Goal: Task Accomplishment & Management: Manage account settings

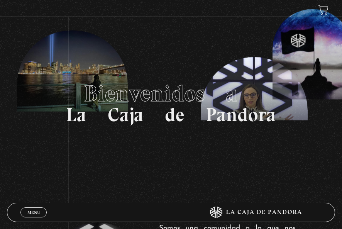
click at [320, 7] on link at bounding box center [323, 10] width 10 height 10
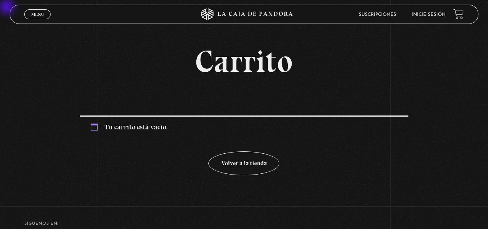
click at [341, 15] on link "Inicie sesión" at bounding box center [429, 14] width 34 height 5
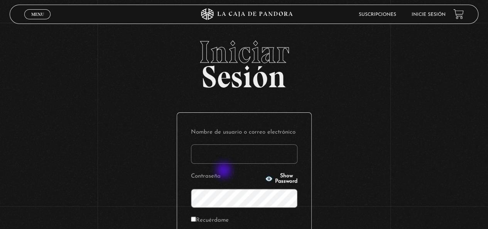
scroll to position [77, 0]
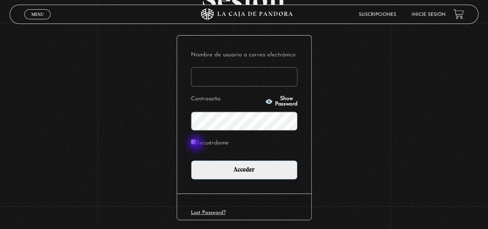
type input "lilita020@gmail.com"
click at [196, 144] on input "Recuérdame" at bounding box center [193, 141] width 5 height 5
checkbox input "true"
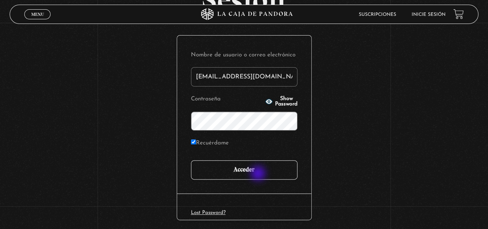
click at [259, 174] on input "Acceder" at bounding box center [244, 169] width 106 height 19
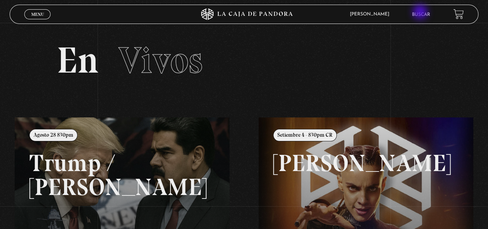
click at [422, 10] on li "Buscar" at bounding box center [421, 14] width 18 height 12
click at [423, 14] on link "Buscar" at bounding box center [421, 14] width 18 height 5
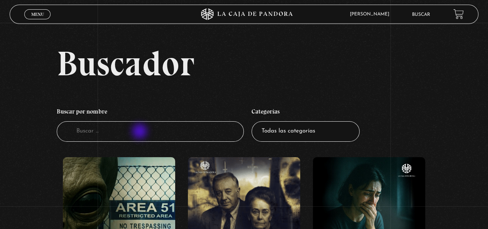
click at [140, 132] on input "Buscador" at bounding box center [150, 131] width 187 height 20
type input "pover"
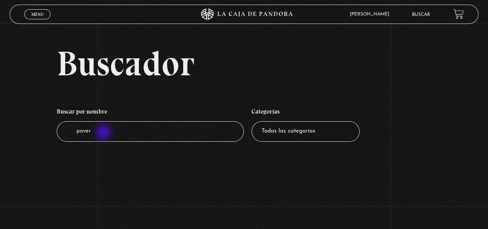
click at [105, 133] on input "pover" at bounding box center [150, 131] width 187 height 20
type input "poverbio"
click at [80, 130] on input "poverbio" at bounding box center [150, 131] width 187 height 20
type input "proverbio"
click at [125, 135] on input "proverbio" at bounding box center [150, 131] width 187 height 20
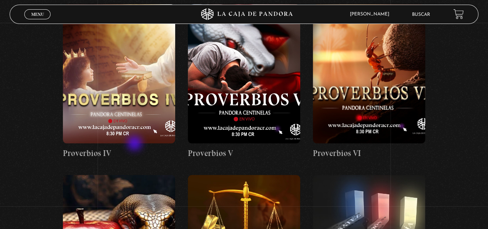
scroll to position [424, 0]
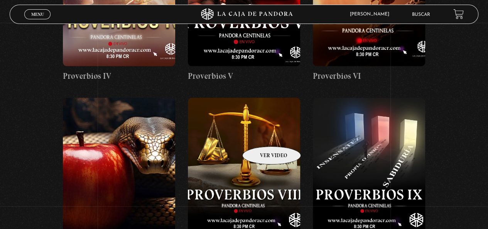
click at [262, 135] on figure at bounding box center [244, 167] width 112 height 139
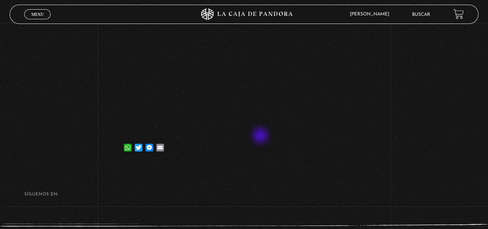
scroll to position [77, 0]
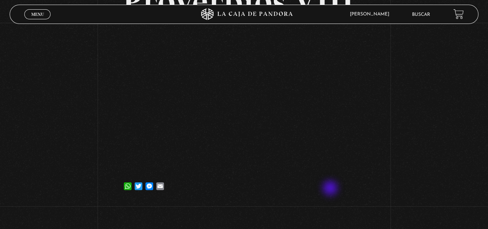
click at [331, 189] on div "WhatsApp Twitter Messenger Email" at bounding box center [243, 181] width 243 height 15
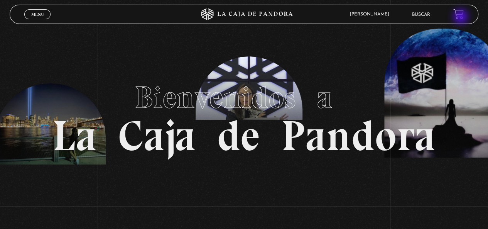
click at [461, 17] on link at bounding box center [458, 14] width 10 height 10
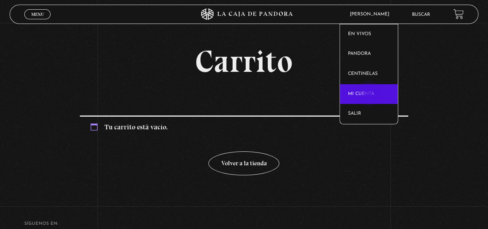
click at [370, 95] on link "Mi cuenta" at bounding box center [369, 94] width 58 height 20
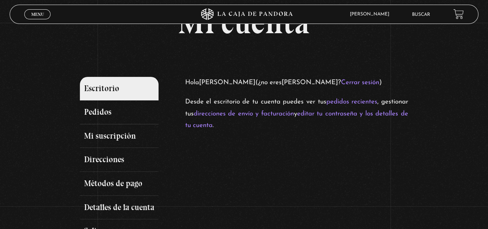
scroll to position [77, 0]
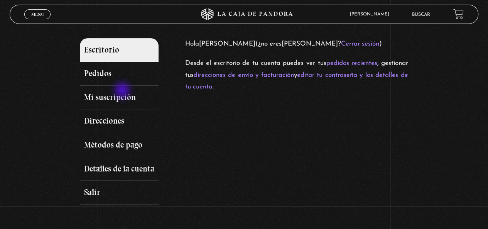
click at [123, 91] on link "Mi suscripción" at bounding box center [119, 98] width 79 height 24
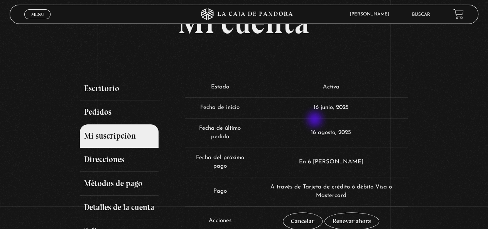
scroll to position [116, 0]
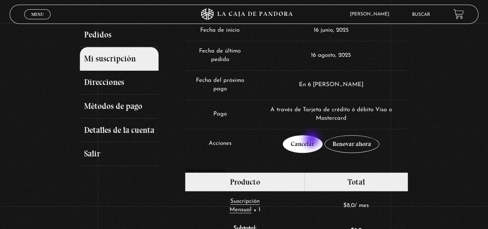
click at [312, 140] on link "Cancelar" at bounding box center [303, 144] width 40 height 18
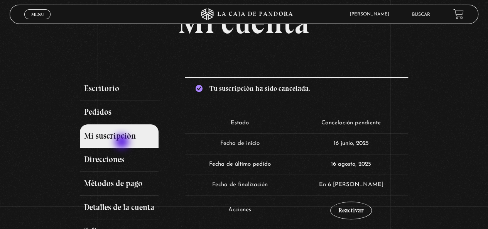
scroll to position [77, 0]
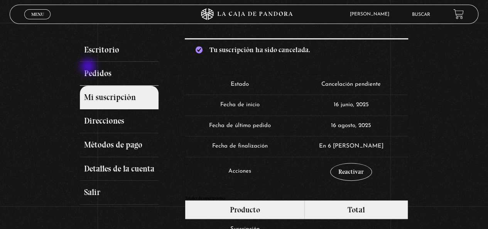
click at [89, 67] on link "Pedidos" at bounding box center [119, 74] width 79 height 24
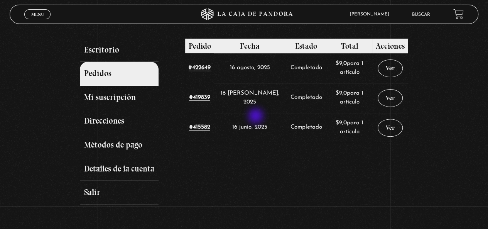
scroll to position [116, 0]
